Goal: Submit feedback/report problem

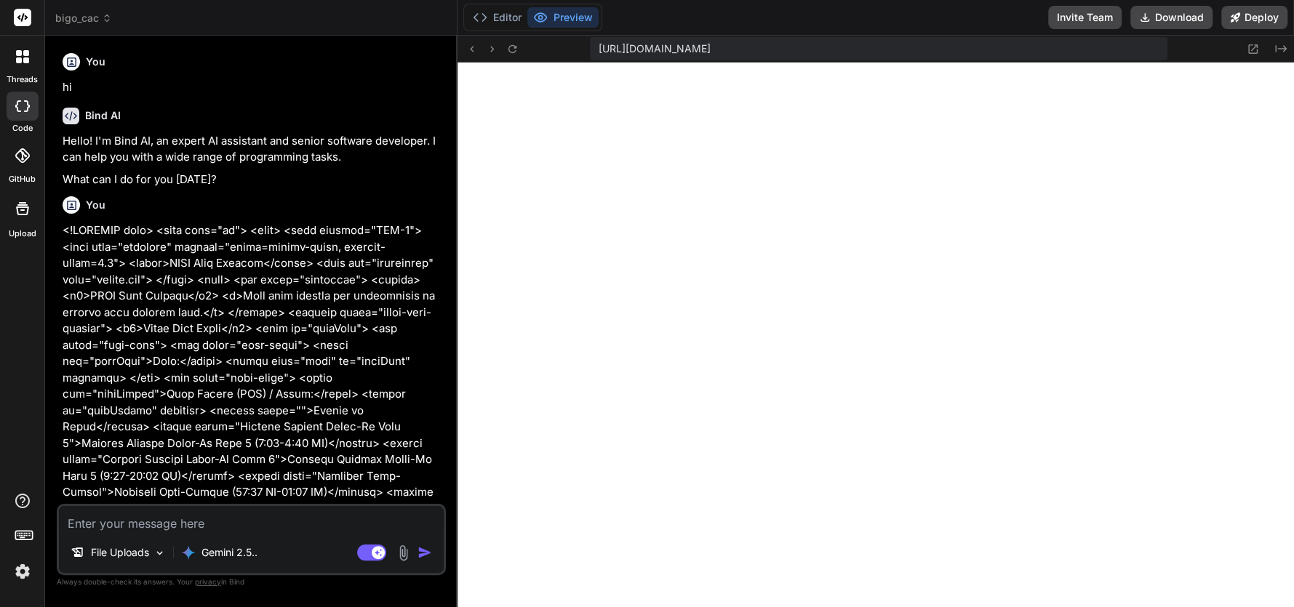
scroll to position [2347, 0]
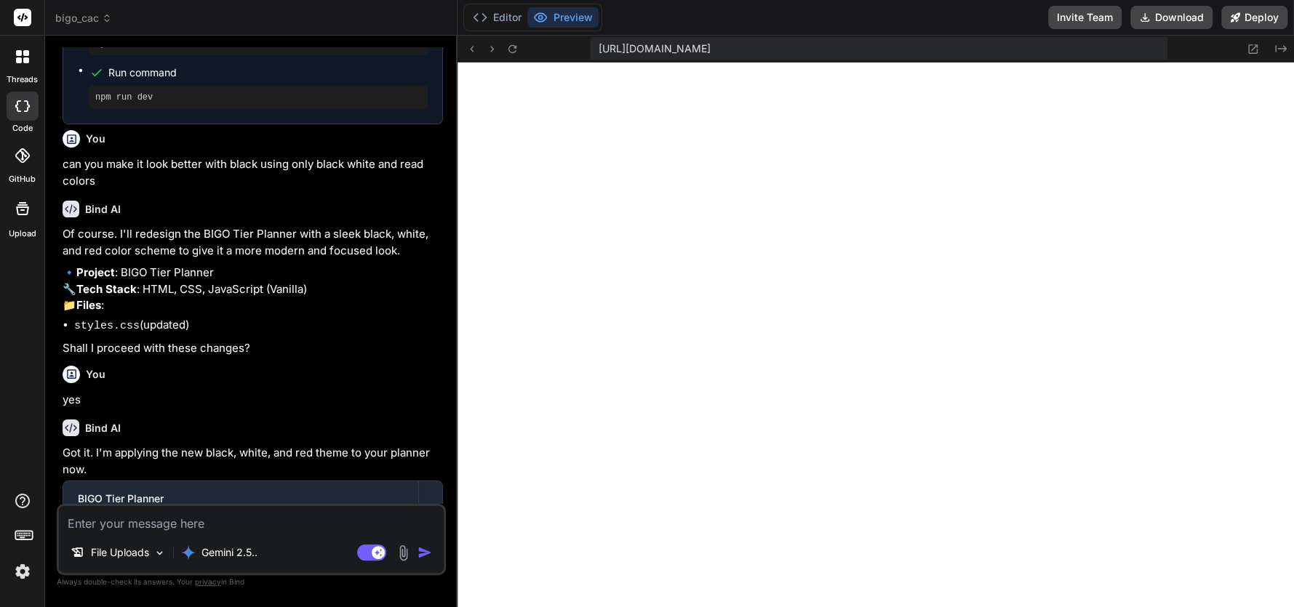
click at [23, 100] on icon at bounding box center [22, 106] width 15 height 12
click at [16, 52] on icon at bounding box center [22, 56] width 13 height 13
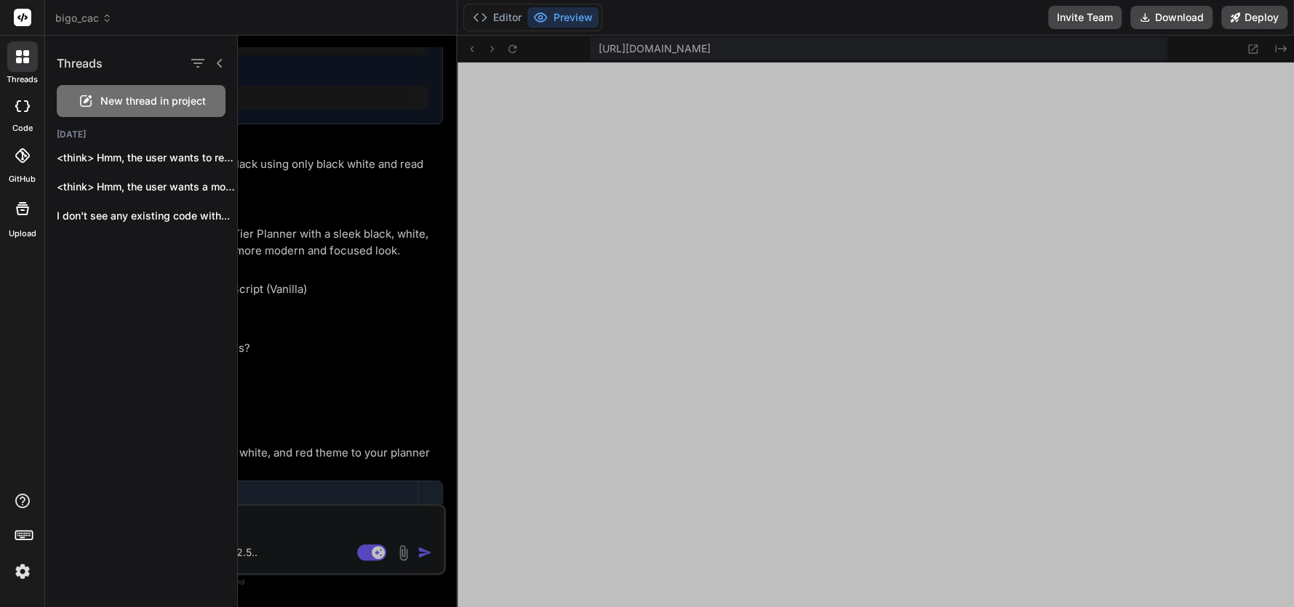
click at [16, 112] on div at bounding box center [23, 106] width 32 height 29
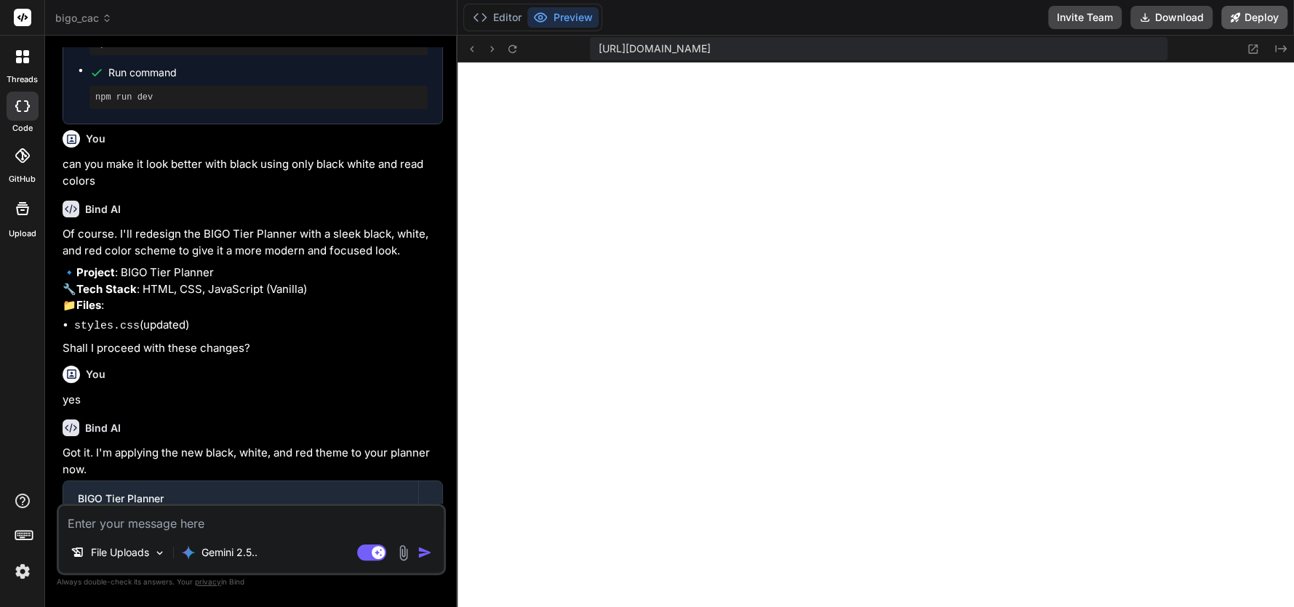
click at [1238, 14] on icon at bounding box center [1235, 16] width 9 height 9
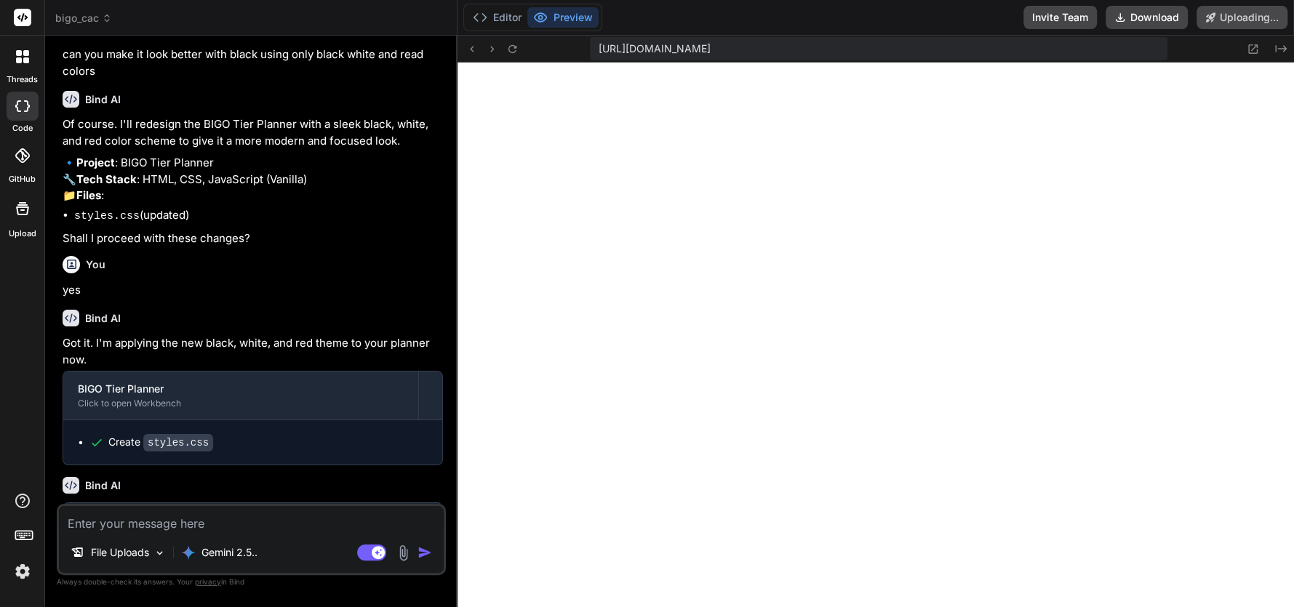
scroll to position [2483, 0]
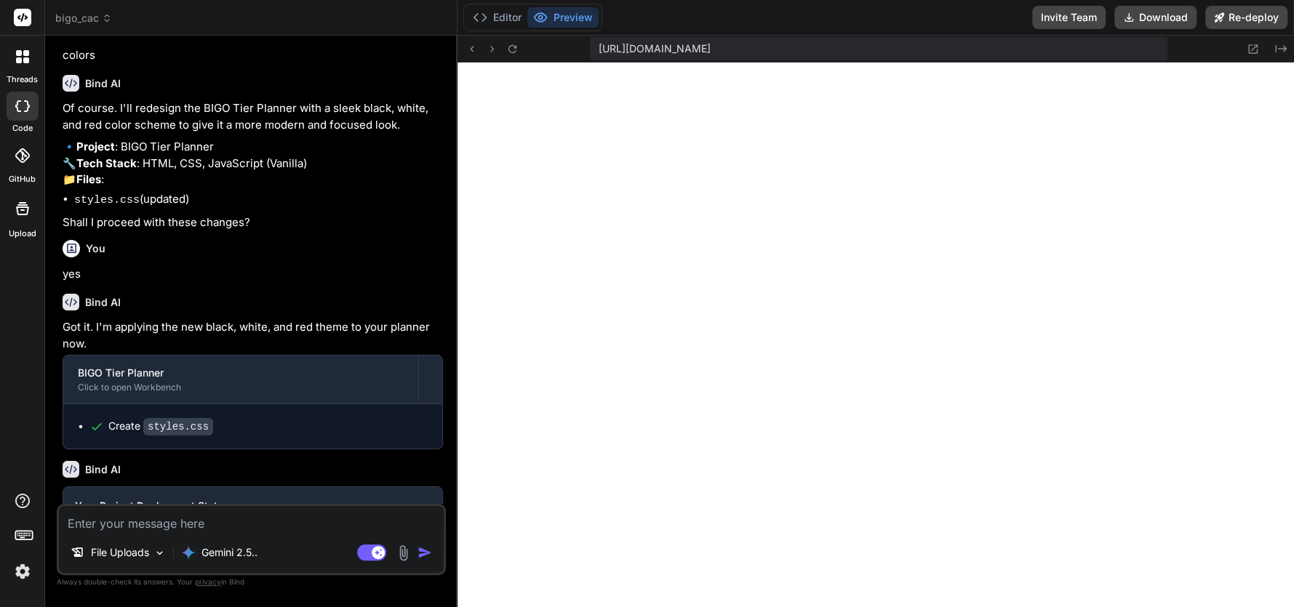
type textarea "x"
